Goal: Information Seeking & Learning: Learn about a topic

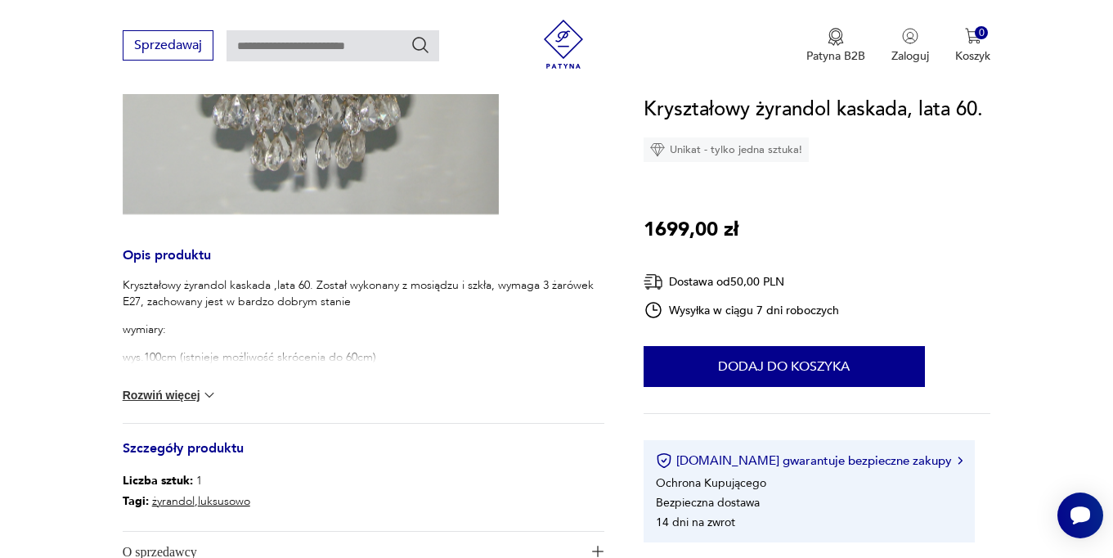
scroll to position [458, 0]
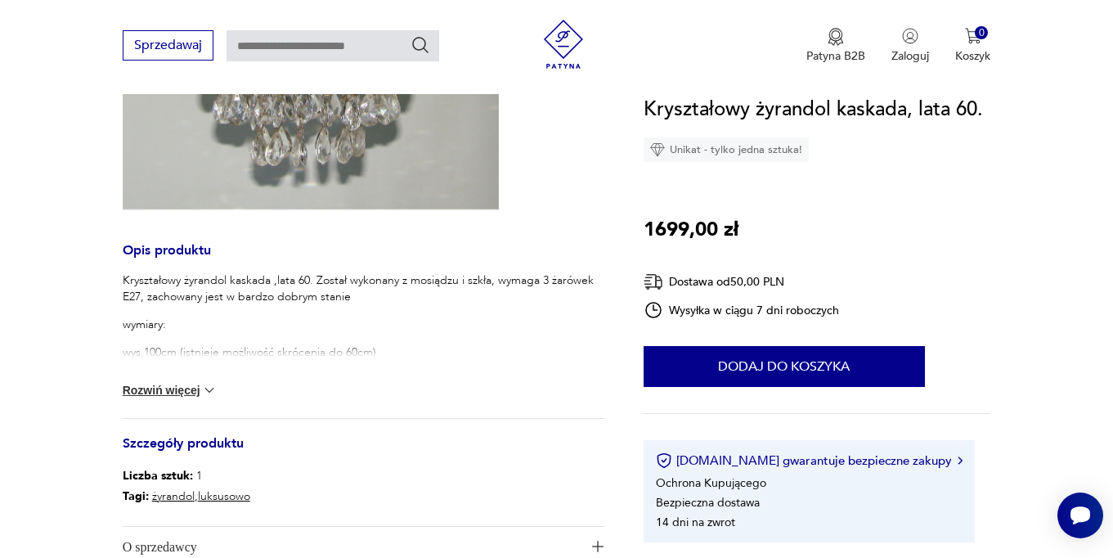
click at [144, 384] on button "Rozwiń więcej" at bounding box center [170, 390] width 95 height 16
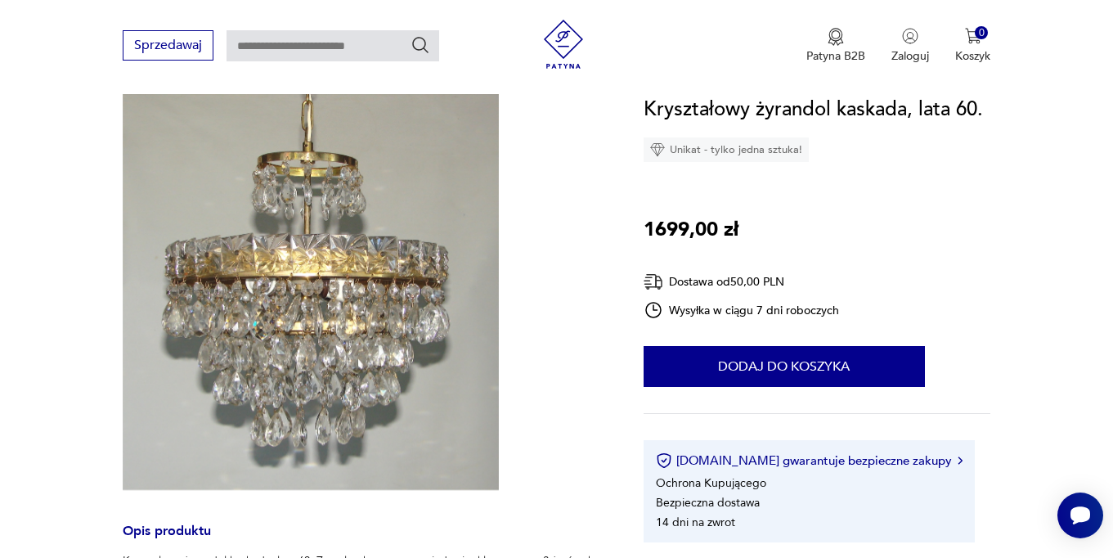
scroll to position [178, 0]
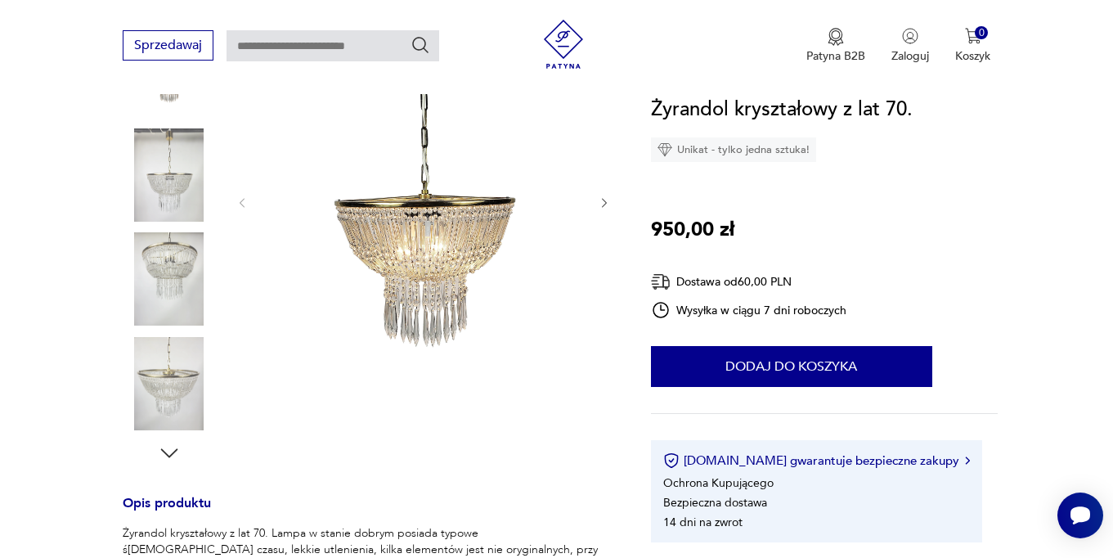
scroll to position [300, 0]
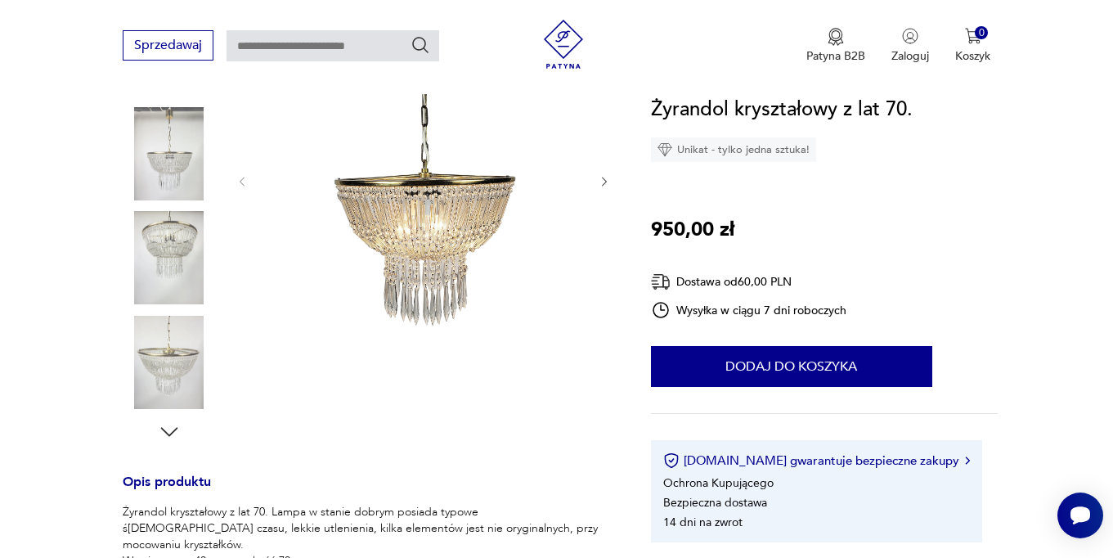
click at [174, 356] on img at bounding box center [169, 362] width 93 height 93
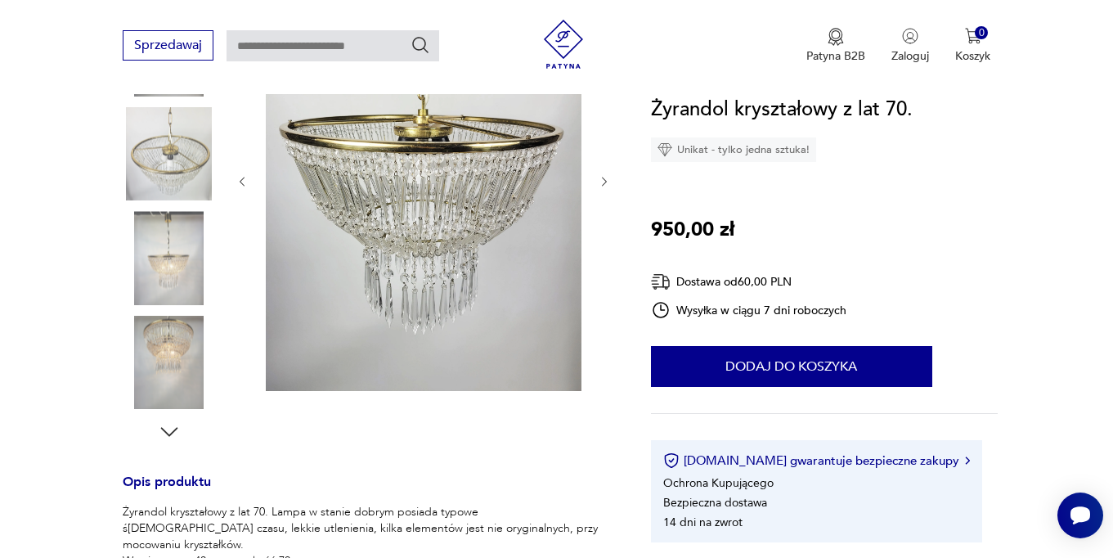
click at [159, 248] on img at bounding box center [169, 257] width 93 height 93
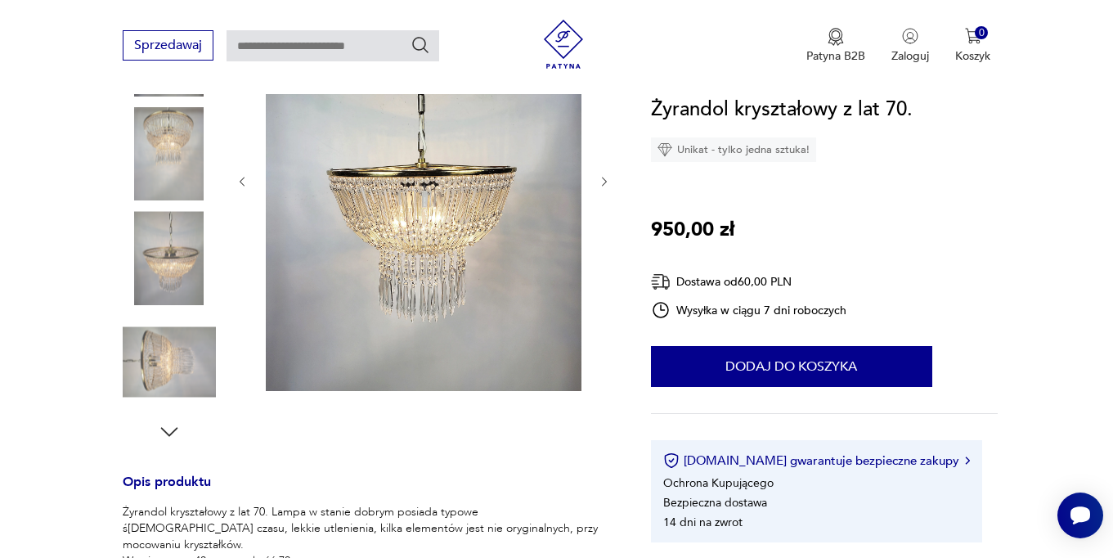
click at [149, 352] on img at bounding box center [169, 362] width 93 height 93
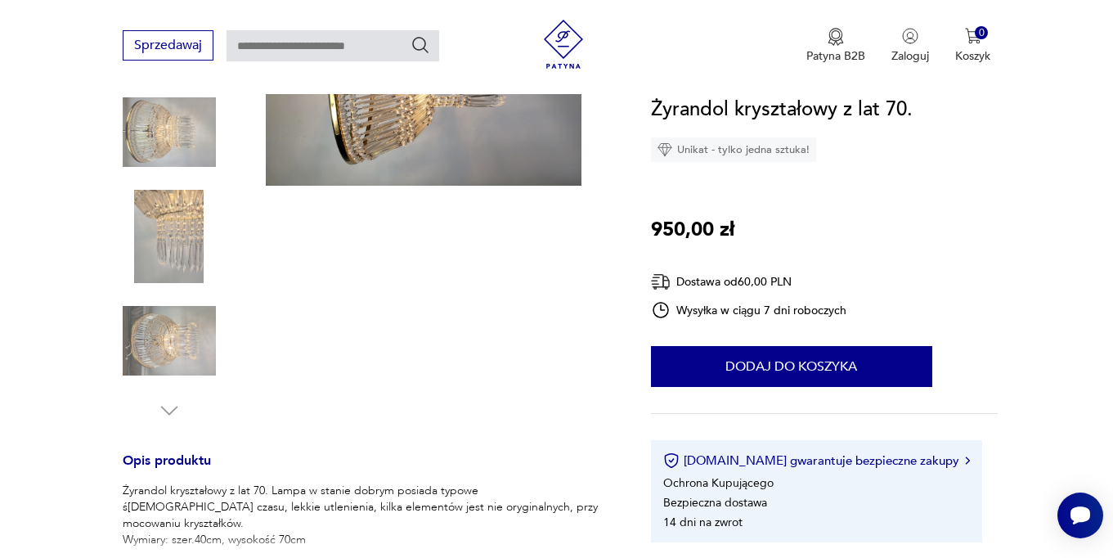
scroll to position [342, 0]
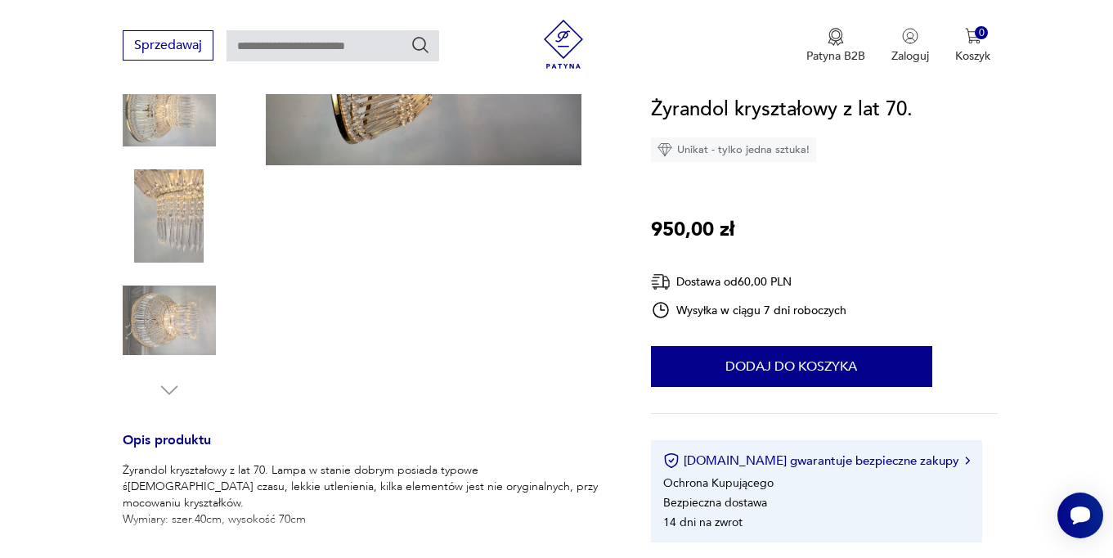
click at [175, 309] on img at bounding box center [169, 320] width 93 height 93
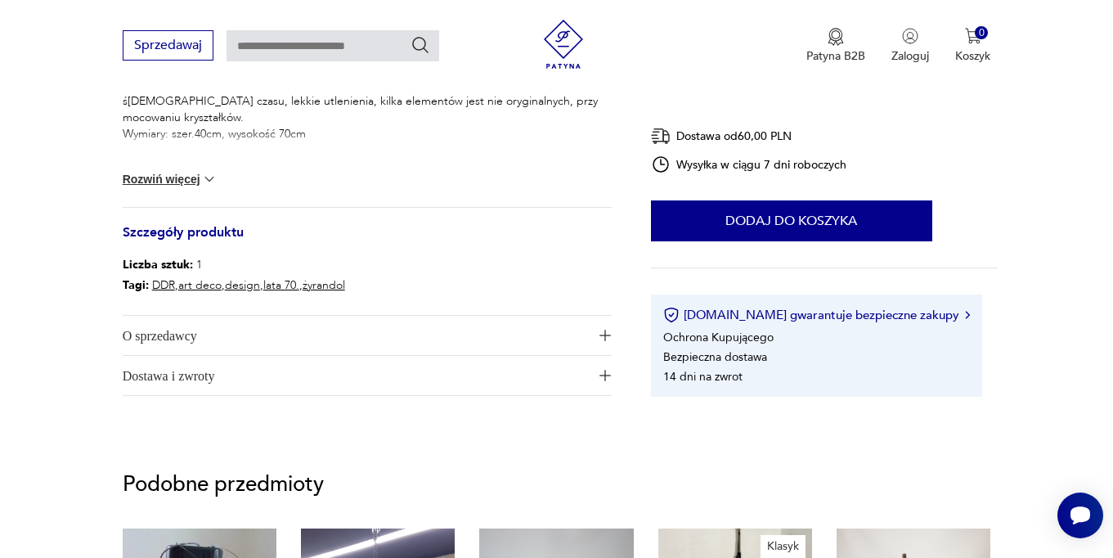
scroll to position [729, 0]
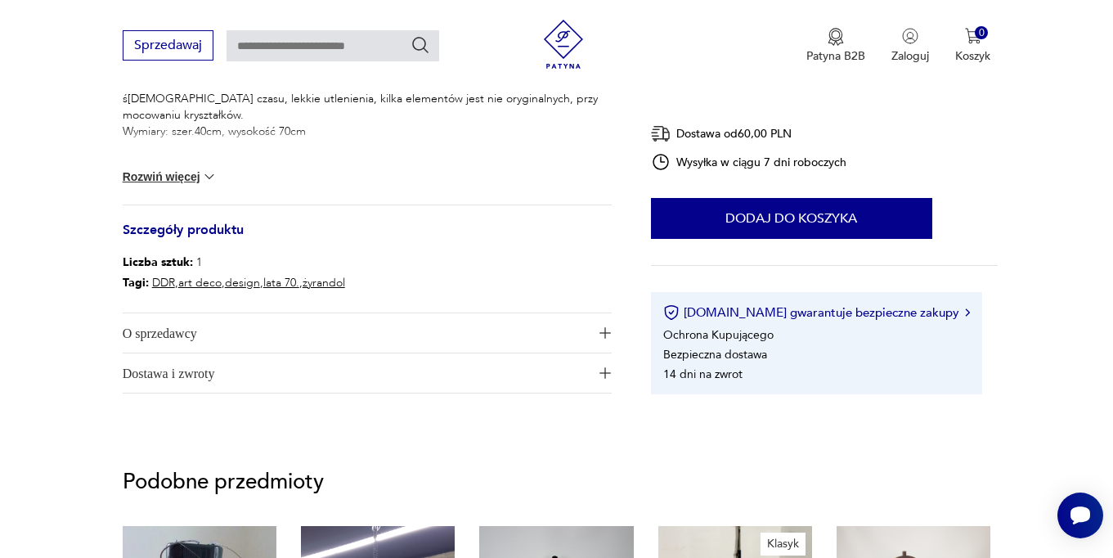
click at [208, 175] on img at bounding box center [209, 176] width 16 height 16
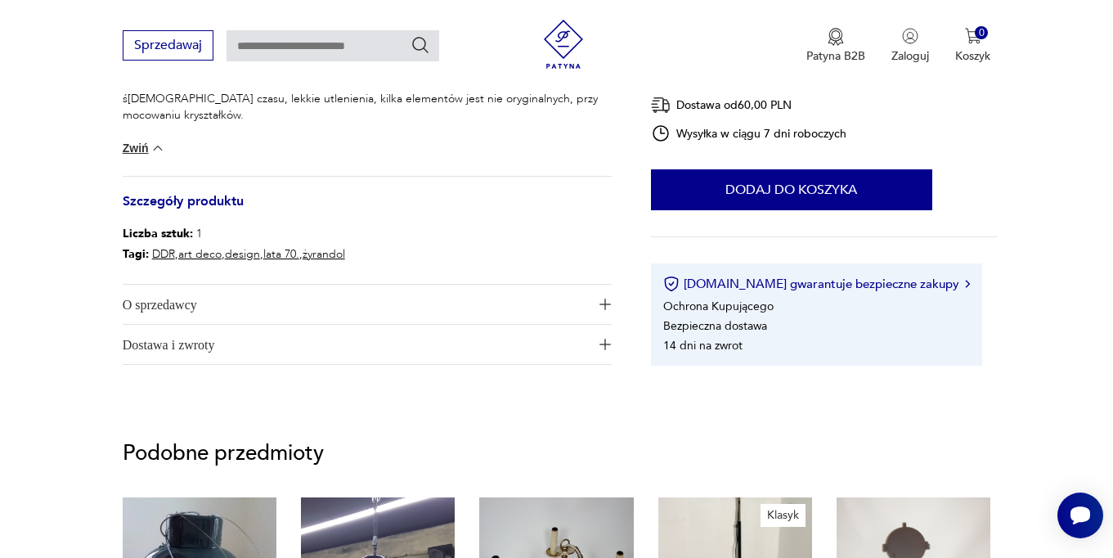
click at [588, 303] on span "O sprzedawcy" at bounding box center [356, 304] width 467 height 39
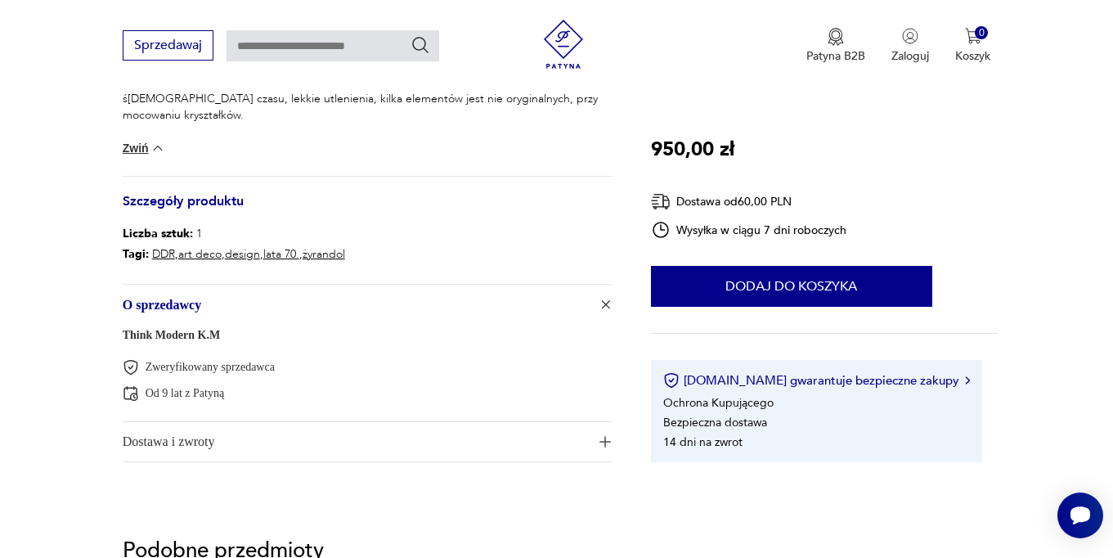
click at [472, 440] on span "Dostawa i zwroty" at bounding box center [356, 441] width 467 height 39
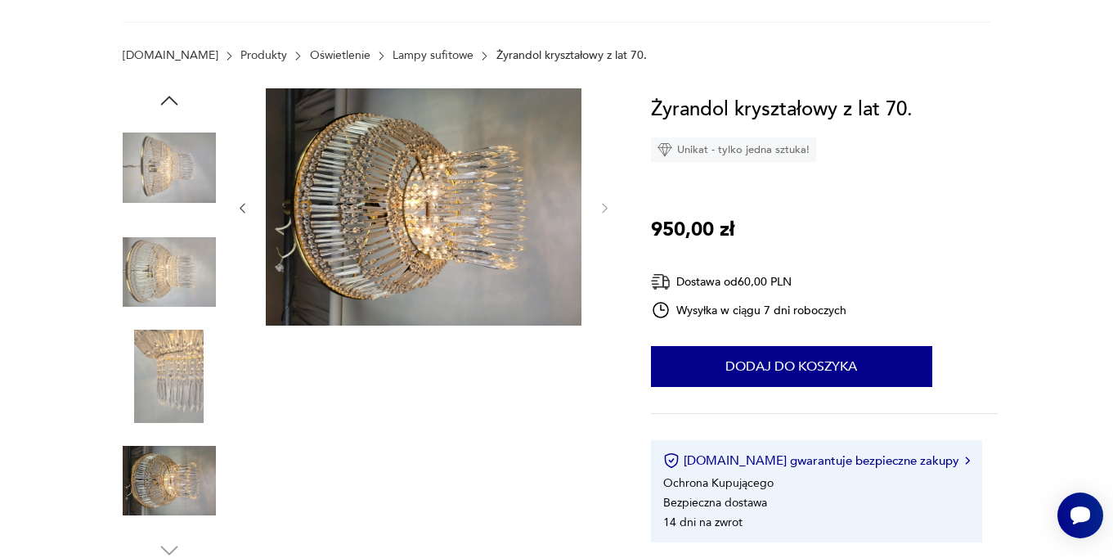
scroll to position [215, 0]
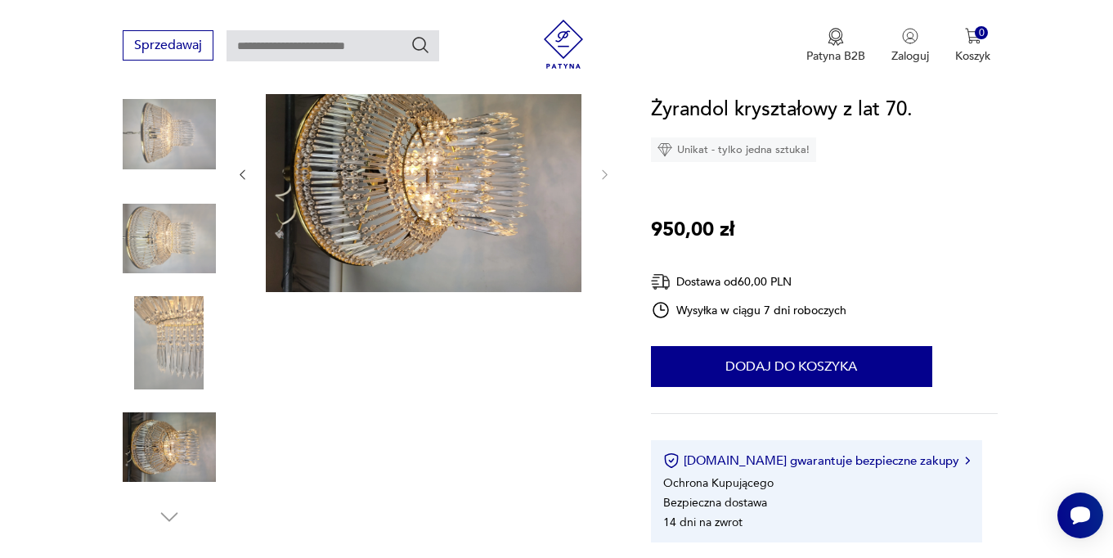
click at [177, 126] on img at bounding box center [169, 133] width 93 height 93
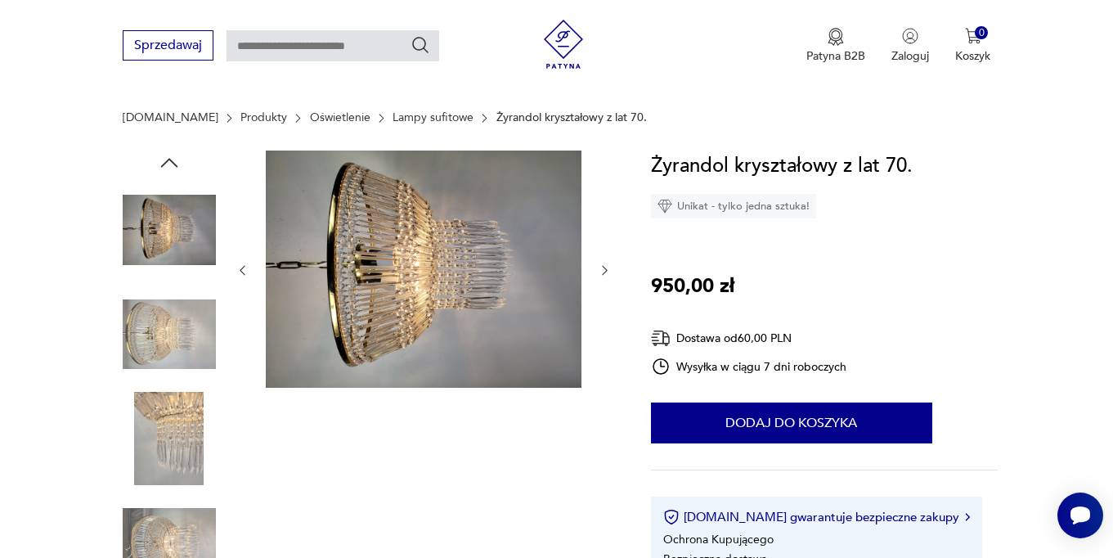
scroll to position [103, 0]
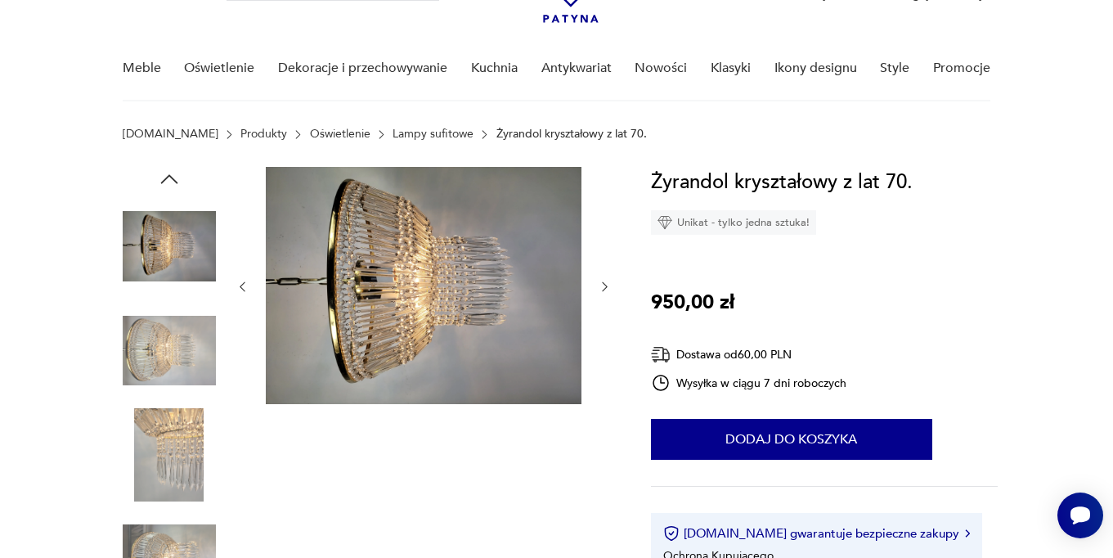
click at [179, 222] on img at bounding box center [169, 245] width 93 height 93
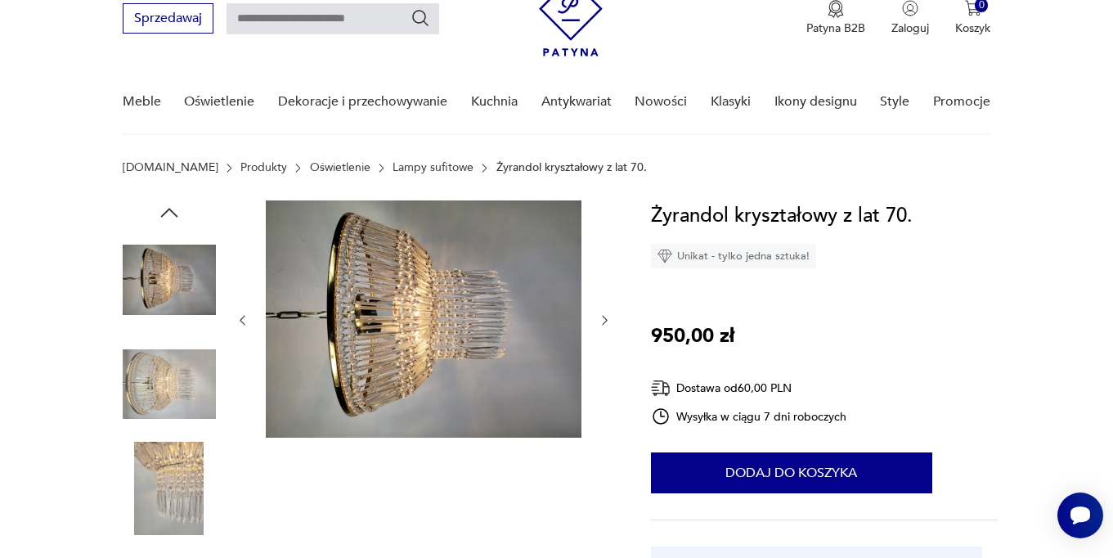
scroll to position [112, 0]
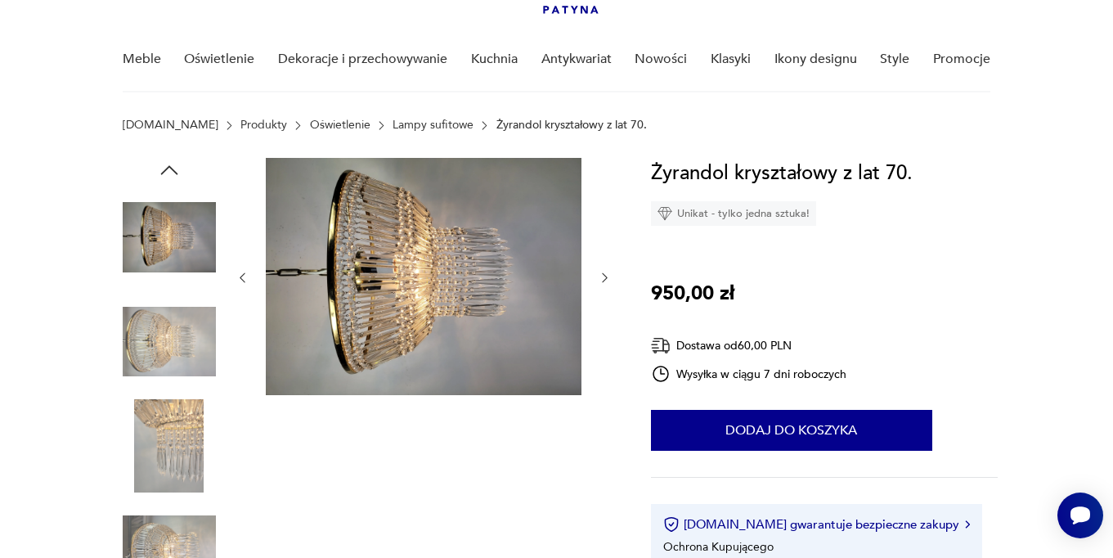
click at [173, 437] on img at bounding box center [169, 445] width 93 height 93
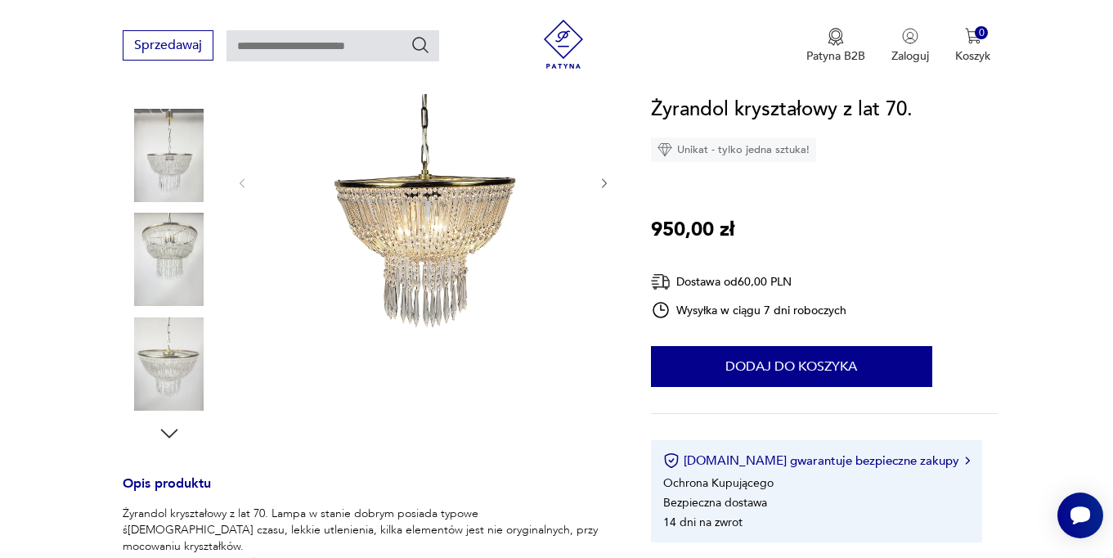
scroll to position [298, 0]
